Goal: Task Accomplishment & Management: Manage account settings

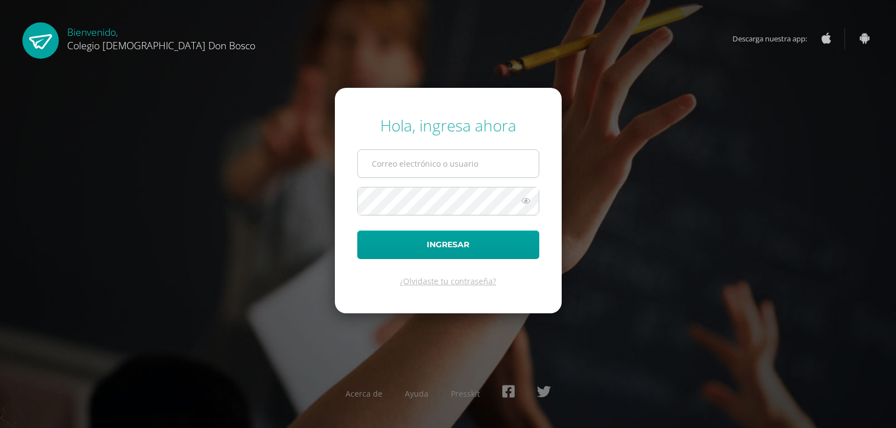
click at [388, 166] on input "text" at bounding box center [448, 163] width 181 height 27
type input "[EMAIL_ADDRESS][DOMAIN_NAME]"
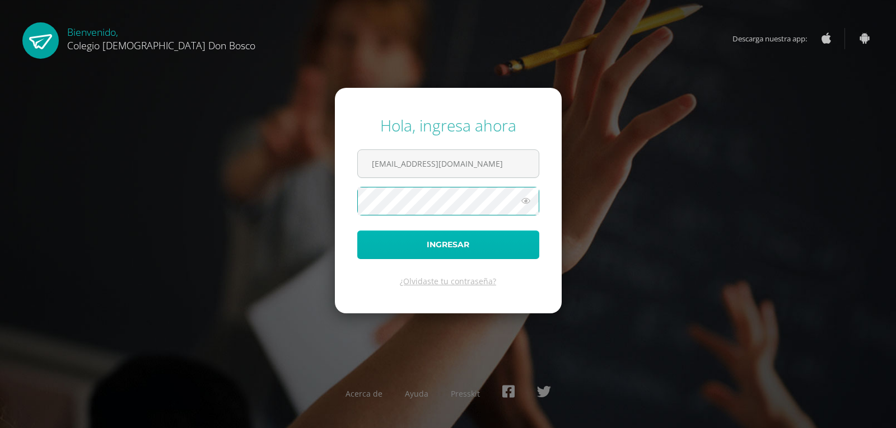
click at [447, 239] on button "Ingresar" at bounding box center [448, 245] width 182 height 29
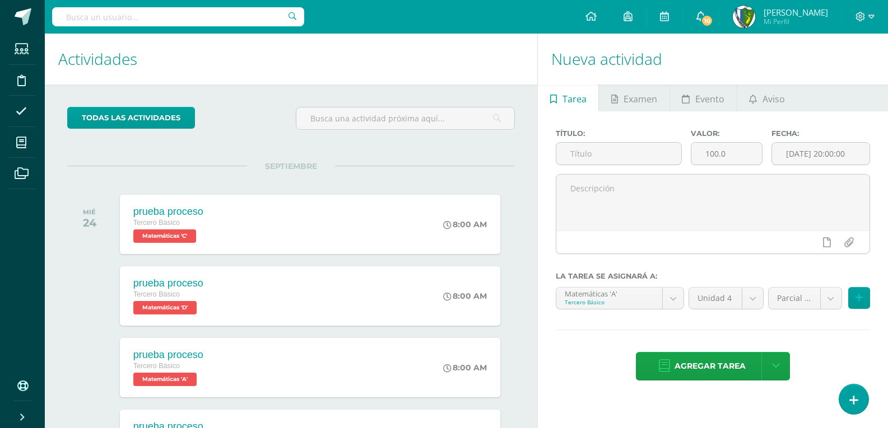
click at [713, 16] on span "10" at bounding box center [707, 21] width 12 height 12
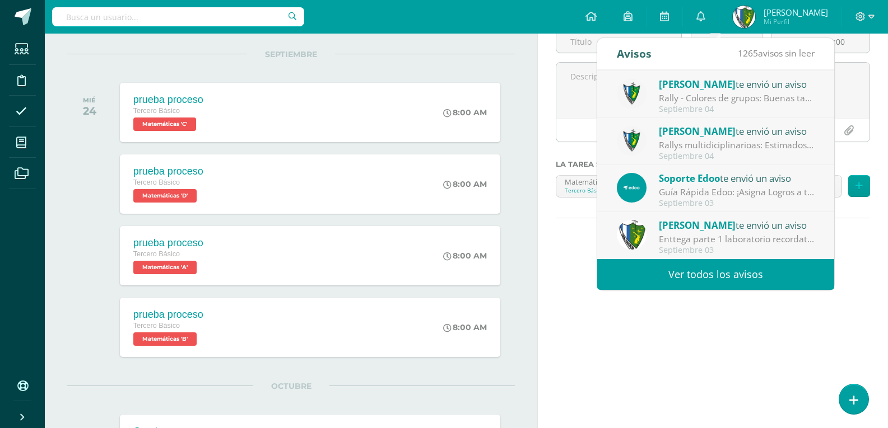
scroll to position [224, 0]
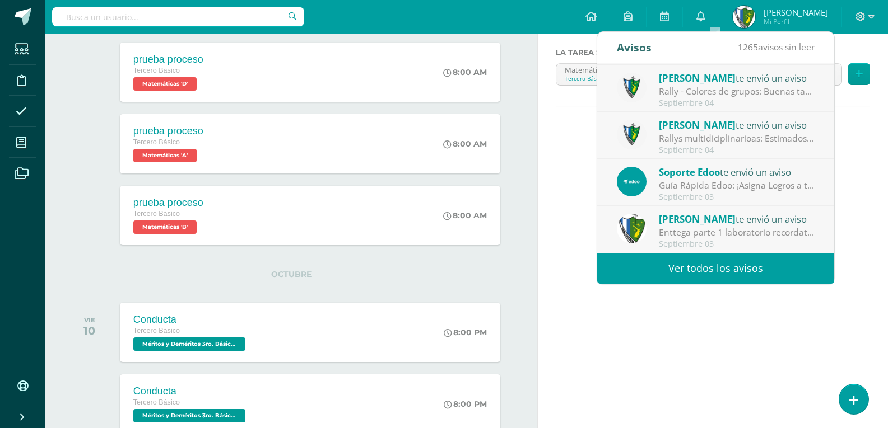
click at [734, 267] on link "Ver todos los avisos" at bounding box center [715, 268] width 237 height 31
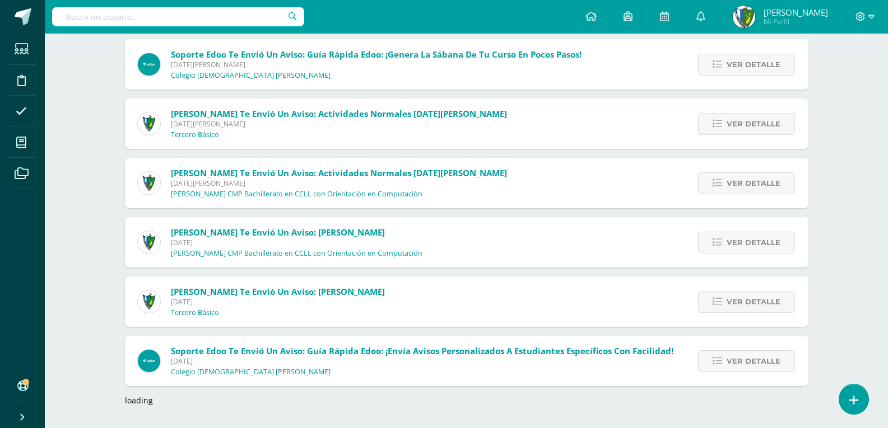
scroll to position [1928, 0]
